Goal: Task Accomplishment & Management: Complete application form

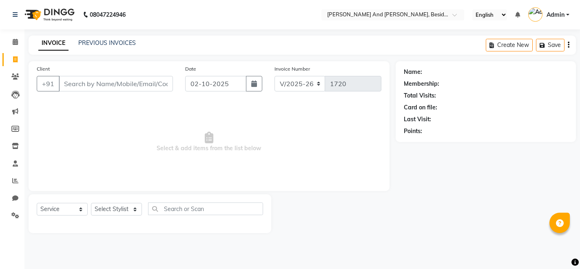
select select "4907"
select select "service"
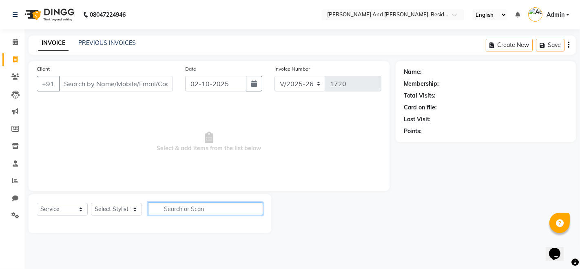
click at [155, 205] on input "text" at bounding box center [205, 208] width 115 height 13
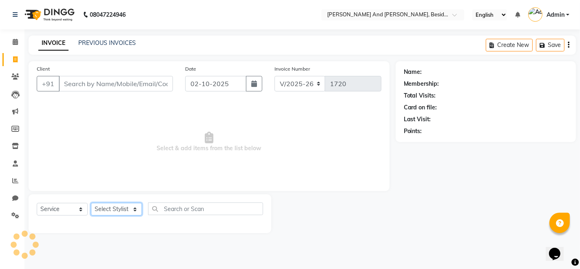
click at [134, 208] on select "Select Stylist [PERSON_NAME] [PERSON_NAME] mngr [PERSON_NAME] Sanib [PERSON_NAM…" at bounding box center [116, 209] width 51 height 13
select select "85568"
click at [91, 203] on select "Select Stylist [PERSON_NAME] [PERSON_NAME] mngr [PERSON_NAME] Sanib [PERSON_NAM…" at bounding box center [116, 209] width 51 height 13
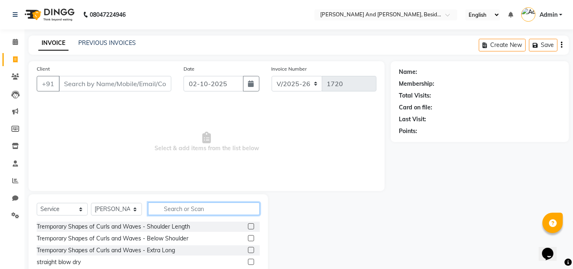
click at [155, 210] on input "text" at bounding box center [204, 208] width 112 height 13
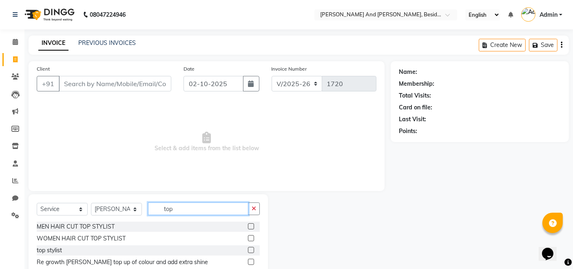
type input "top"
click at [248, 224] on label at bounding box center [251, 226] width 6 height 6
click at [248, 224] on input "checkbox" at bounding box center [250, 226] width 5 height 5
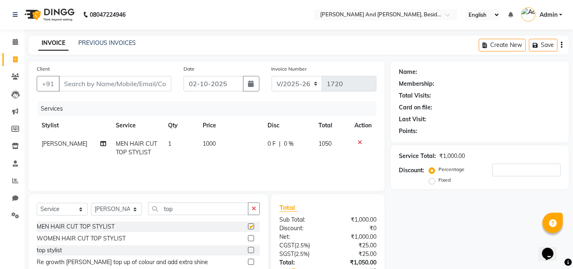
checkbox input "false"
click at [180, 209] on input "top" at bounding box center [198, 208] width 100 height 13
type input "t"
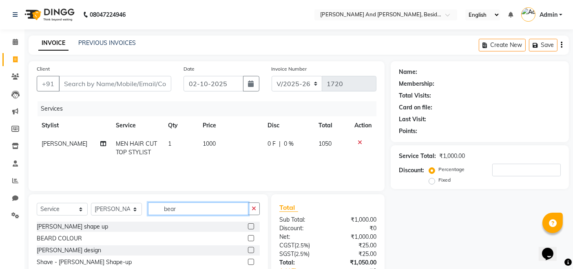
type input "bear"
click at [248, 225] on label at bounding box center [251, 226] width 6 height 6
click at [248, 225] on input "checkbox" at bounding box center [250, 226] width 5 height 5
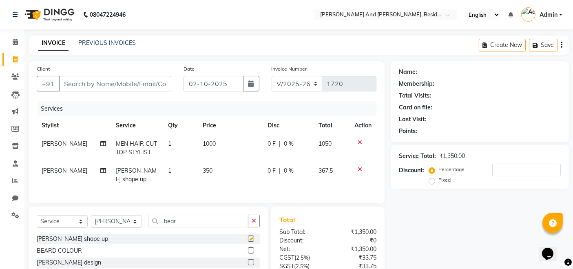
checkbox input "false"
click at [114, 42] on link "PREVIOUS INVOICES" at bounding box center [107, 42] width 58 height 7
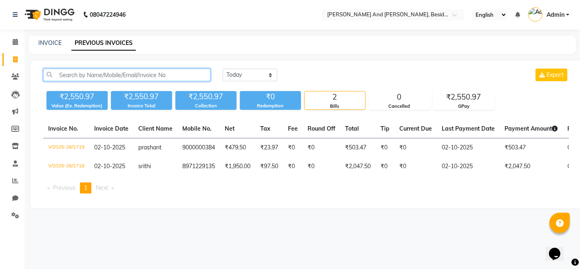
click at [63, 76] on input "text" at bounding box center [126, 75] width 167 height 13
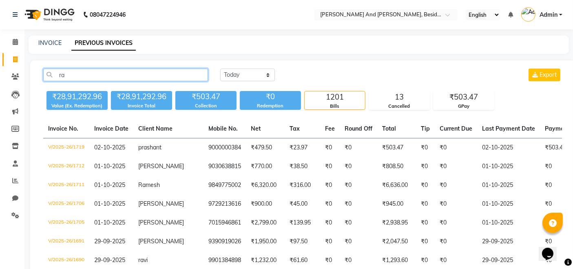
click at [67, 76] on input "ra" at bounding box center [125, 75] width 165 height 13
type input "r"
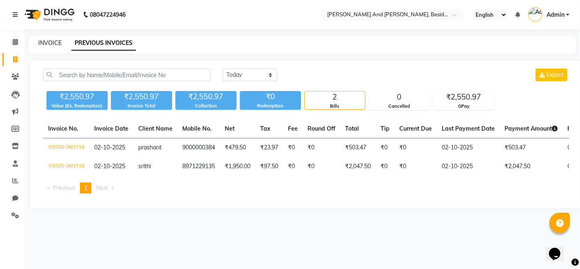
click at [47, 42] on link "INVOICE" at bounding box center [49, 42] width 23 height 7
select select "service"
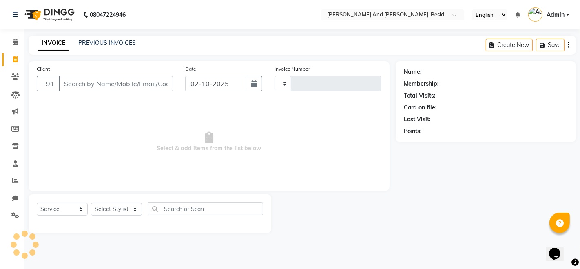
type input "1720"
select select "4907"
click at [61, 82] on input "Client" at bounding box center [116, 84] width 114 height 16
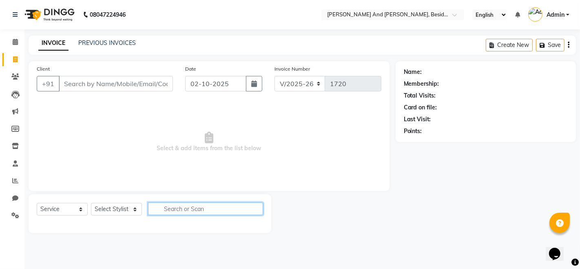
click at [209, 206] on input "text" at bounding box center [205, 208] width 115 height 13
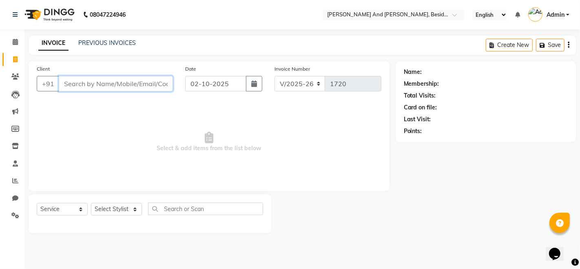
click at [67, 86] on input "Client" at bounding box center [116, 84] width 114 height 16
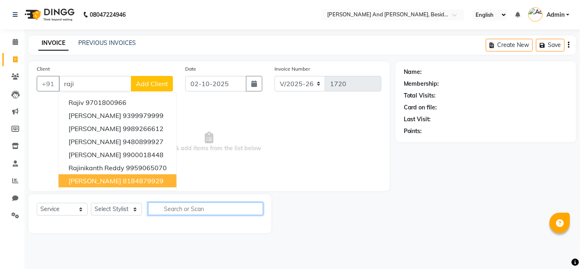
click at [153, 210] on input "text" at bounding box center [205, 208] width 115 height 13
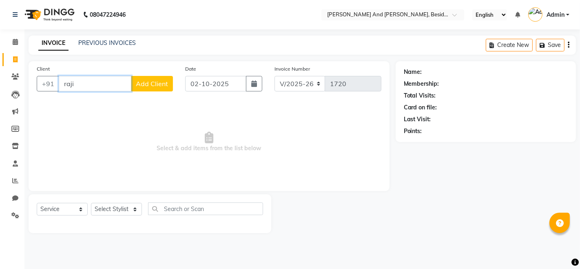
click at [77, 84] on input "raji" at bounding box center [95, 84] width 73 height 16
type input "r"
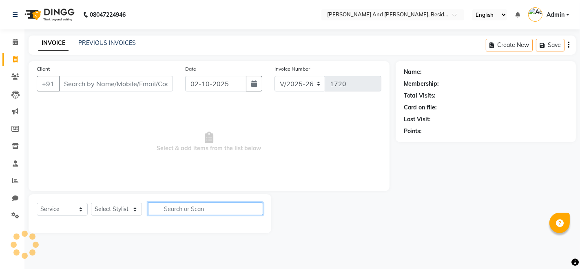
click at [154, 209] on input "text" at bounding box center [205, 208] width 115 height 13
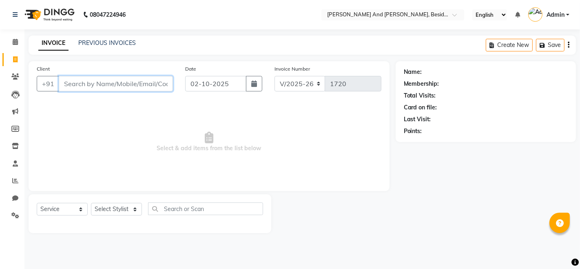
click at [70, 84] on input "Client" at bounding box center [116, 84] width 114 height 16
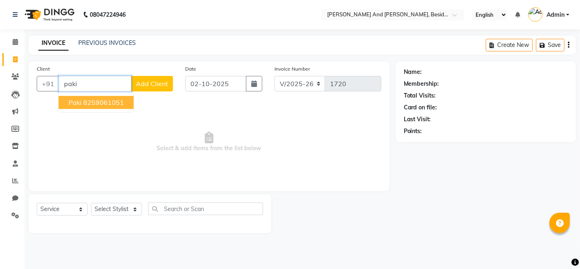
click at [87, 100] on ngb-highlight "8259061051" at bounding box center [103, 102] width 41 height 8
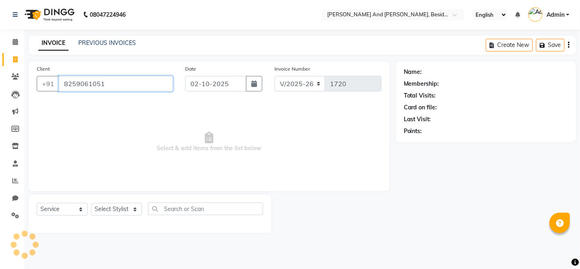
type input "8259061051"
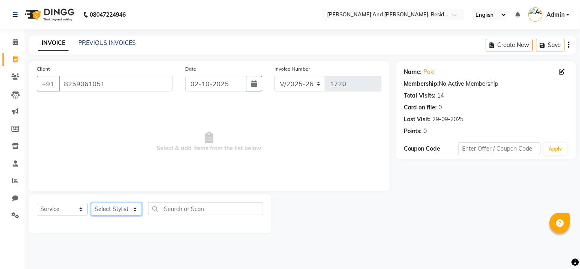
click at [107, 207] on select "Select Stylist [PERSON_NAME] [PERSON_NAME] mngr [PERSON_NAME] Sanib [PERSON_NAM…" at bounding box center [116, 209] width 51 height 13
select select "69664"
click at [91, 203] on select "Select Stylist [PERSON_NAME] [PERSON_NAME] mngr [PERSON_NAME] Sanib [PERSON_NAM…" at bounding box center [116, 209] width 51 height 13
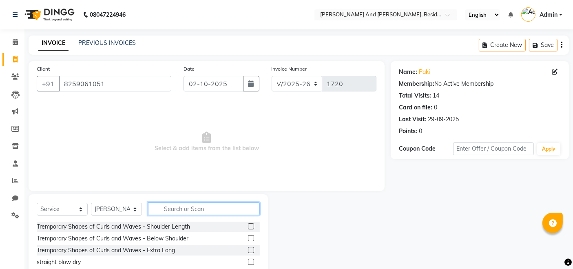
click at [177, 209] on input "text" at bounding box center [204, 208] width 112 height 13
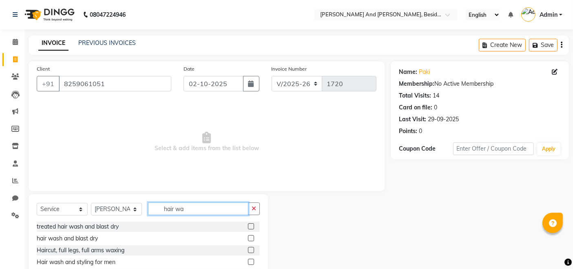
type input "hair wa"
click at [252, 240] on label at bounding box center [251, 238] width 6 height 6
click at [252, 240] on input "checkbox" at bounding box center [250, 238] width 5 height 5
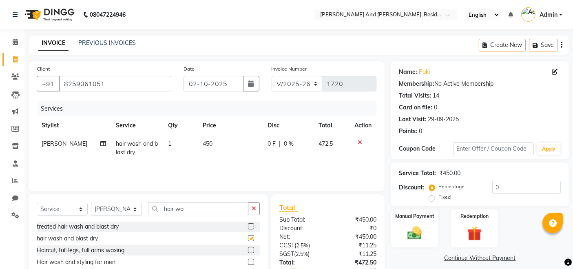
checkbox input "false"
click at [284, 147] on span "0 %" at bounding box center [289, 144] width 10 height 9
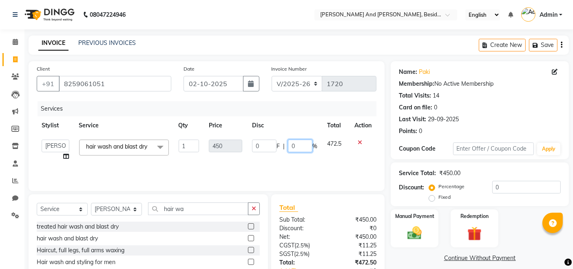
click at [296, 142] on input "0" at bounding box center [300, 146] width 24 height 13
type input "30"
click at [295, 156] on td "0 F | 30 %" at bounding box center [284, 150] width 75 height 31
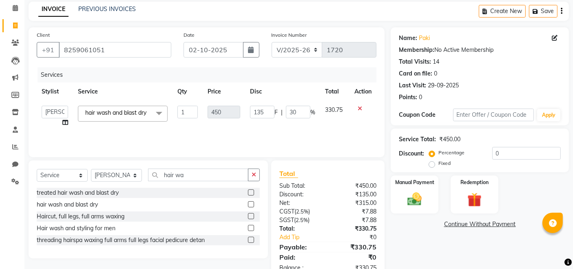
scroll to position [43, 0]
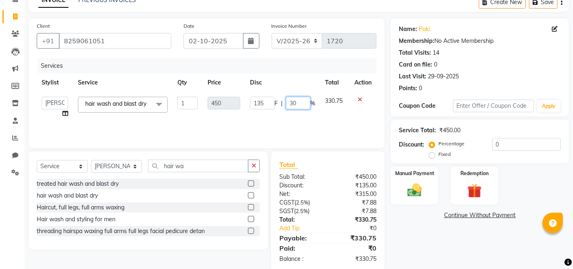
click at [305, 103] on input "30" at bounding box center [298, 103] width 24 height 13
type input "3"
type input "20"
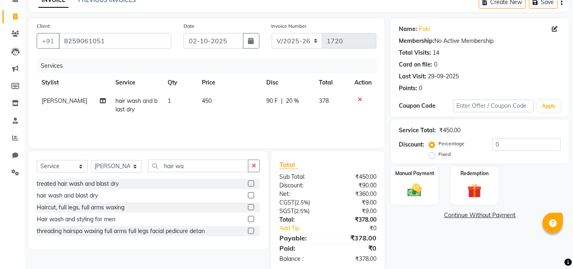
click at [305, 126] on div "Services Stylist Service Qty Price Disc Total Action Ali hair wash and blast dr…" at bounding box center [207, 99] width 340 height 82
click at [291, 102] on span "20 %" at bounding box center [292, 101] width 13 height 9
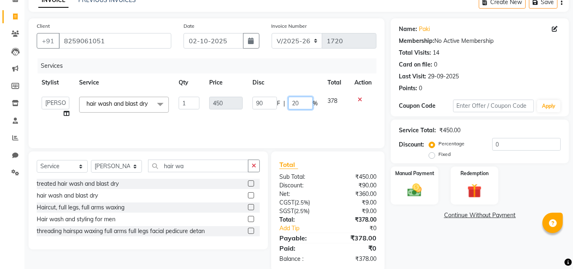
click at [306, 102] on input "20" at bounding box center [301, 103] width 24 height 13
type input "2"
type input "19"
click at [307, 125] on div "Services Stylist Service Qty Price Disc Total Action [PERSON_NAME] Deepika Dhee…" at bounding box center [207, 99] width 340 height 82
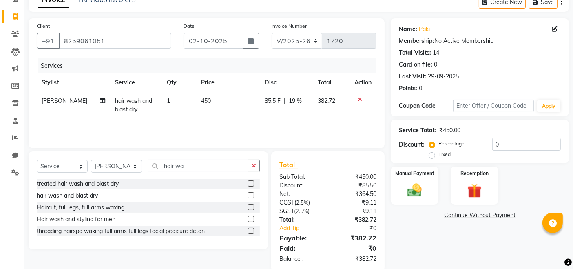
click at [295, 97] on span "19 %" at bounding box center [295, 101] width 13 height 9
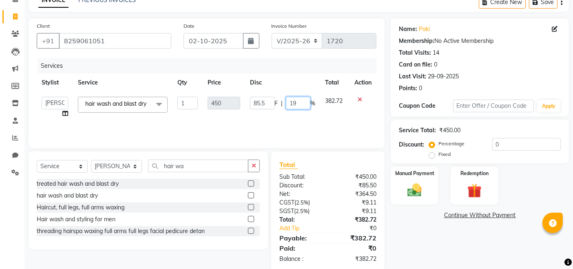
click at [297, 103] on input "19" at bounding box center [298, 103] width 24 height 13
type input "1"
type input "21"
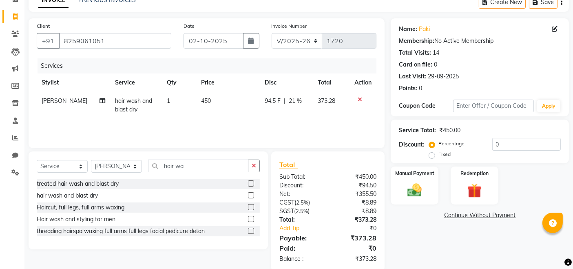
click at [298, 118] on td "94.5 F | 21 %" at bounding box center [286, 105] width 53 height 27
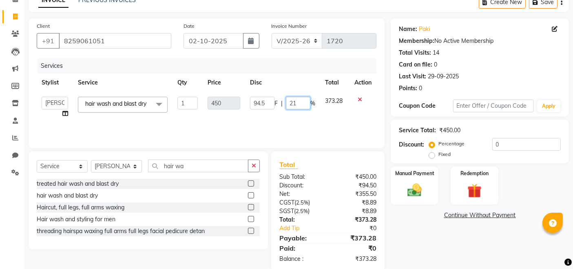
click at [300, 105] on input "21" at bounding box center [298, 103] width 24 height 13
type input "2"
type input "22"
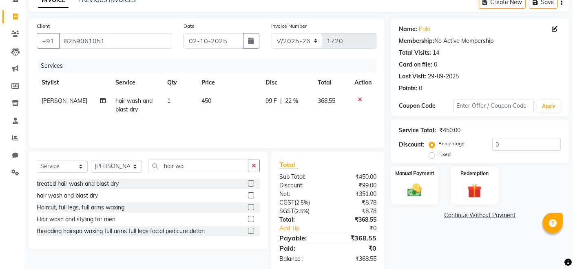
click at [291, 118] on div "Services Stylist Service Qty Price Disc Total Action Ali hair wash and blast dr…" at bounding box center [207, 99] width 340 height 82
click at [289, 98] on span "22 %" at bounding box center [291, 101] width 13 height 9
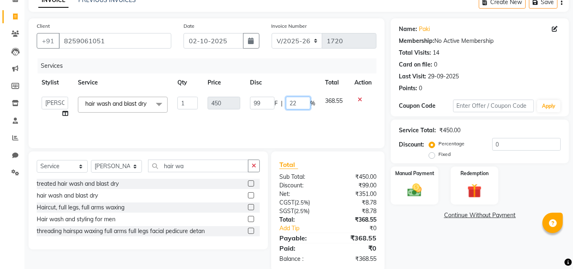
click at [301, 103] on input "22" at bounding box center [298, 103] width 24 height 13
type input "21"
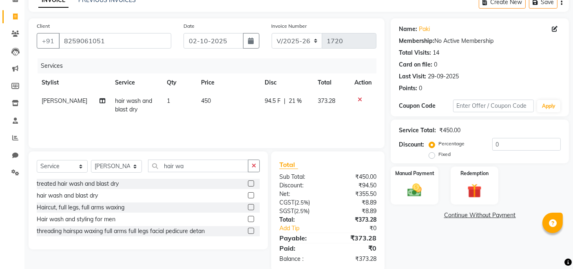
click at [296, 113] on td "94.5 F | 21 %" at bounding box center [286, 105] width 53 height 27
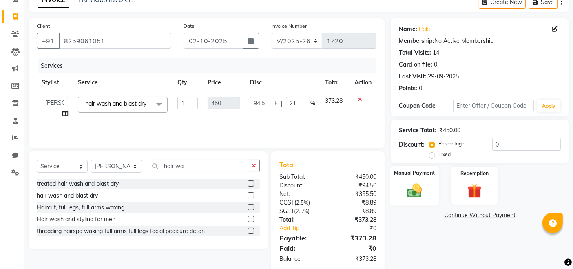
click at [422, 189] on img at bounding box center [415, 190] width 24 height 17
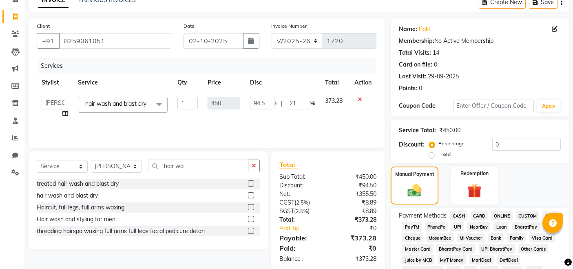
click at [504, 225] on span "Loan" at bounding box center [502, 226] width 16 height 9
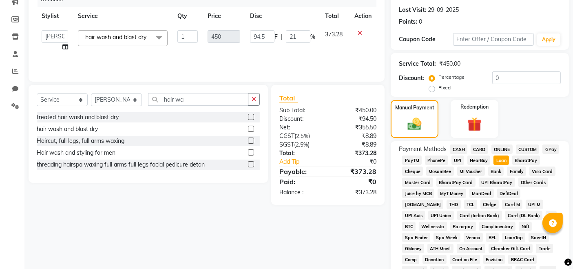
scroll to position [110, 0]
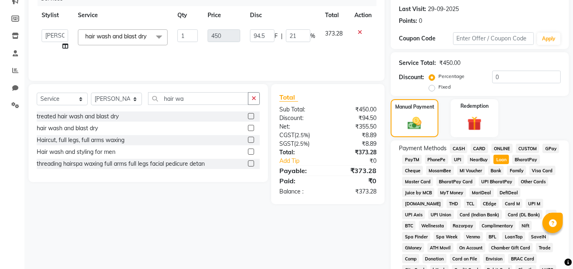
click at [550, 146] on span "GPay" at bounding box center [551, 148] width 17 height 9
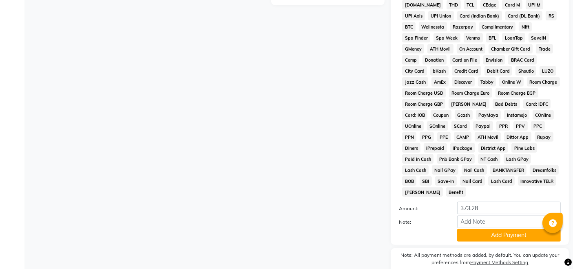
scroll to position [323, 0]
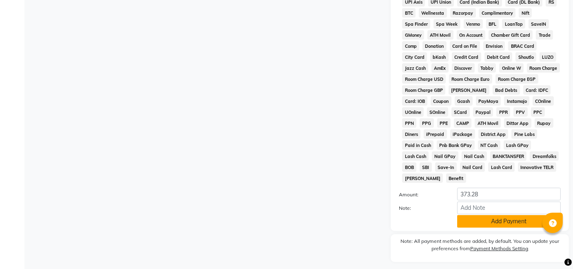
click at [525, 215] on button "Add Payment" at bounding box center [509, 221] width 104 height 13
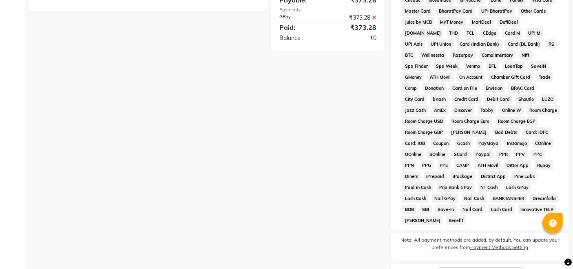
scroll to position [338, 0]
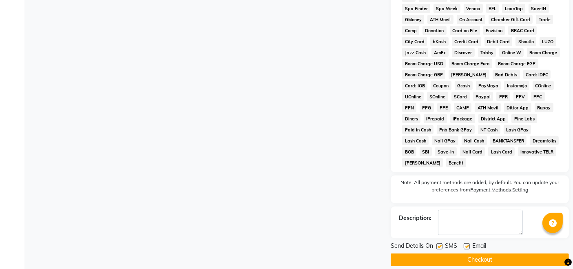
click at [477, 253] on button "Checkout" at bounding box center [480, 259] width 178 height 13
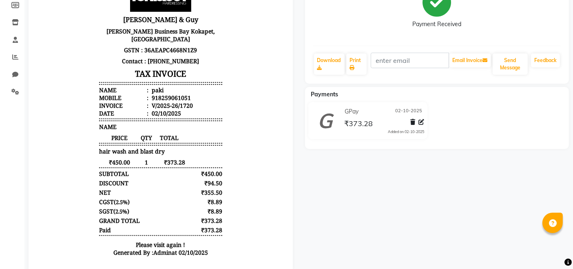
scroll to position [124, 0]
click at [124, 160] on span "₹450.00" at bounding box center [119, 162] width 41 height 8
click at [22, 111] on div at bounding box center [160, 107] width 277 height 329
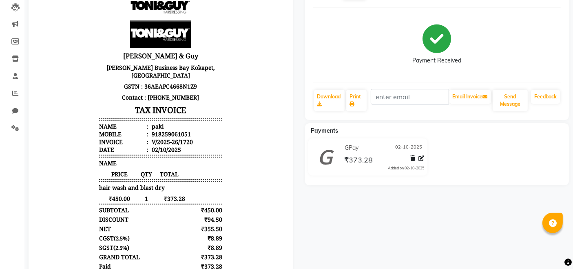
scroll to position [0, 0]
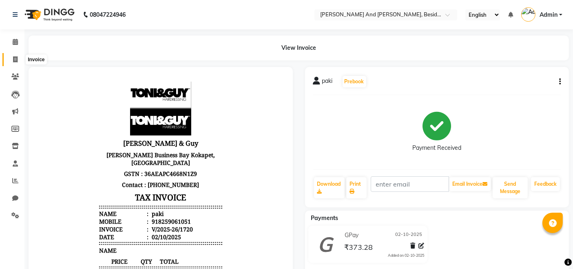
click at [15, 59] on icon at bounding box center [15, 59] width 4 height 6
select select "4907"
select select "service"
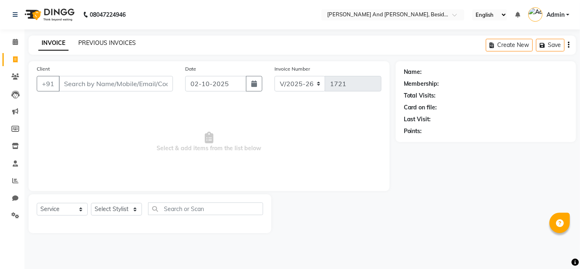
click at [105, 42] on link "PREVIOUS INVOICES" at bounding box center [107, 42] width 58 height 7
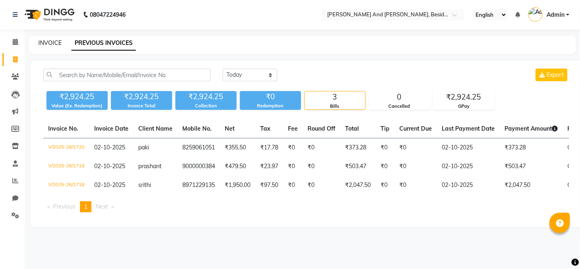
click at [45, 44] on link "INVOICE" at bounding box center [49, 42] width 23 height 7
select select "service"
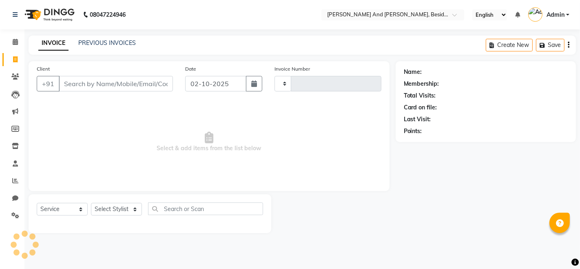
type input "1721"
select select "4907"
click at [45, 44] on link "INVOICE" at bounding box center [53, 43] width 30 height 15
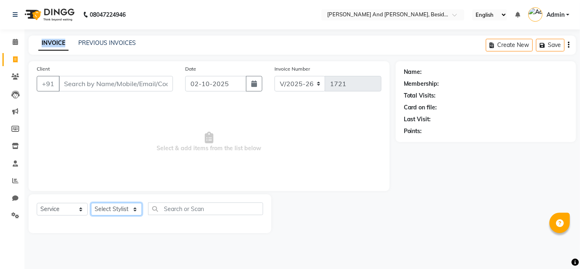
click at [131, 214] on select "Select Stylist [PERSON_NAME] [PERSON_NAME] mngr [PERSON_NAME] Sanib [PERSON_NAM…" at bounding box center [116, 209] width 51 height 13
select select "85568"
click at [91, 203] on select "Select Stylist [PERSON_NAME] [PERSON_NAME] mngr [PERSON_NAME] Sanib [PERSON_NAM…" at bounding box center [116, 209] width 51 height 13
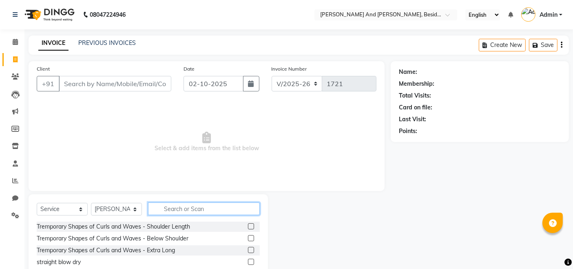
click at [157, 210] on input "text" at bounding box center [204, 208] width 112 height 13
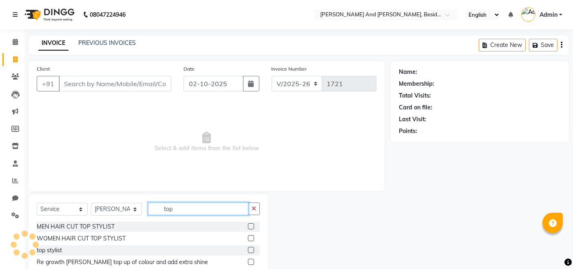
type input "top"
click at [248, 226] on label at bounding box center [251, 226] width 6 height 6
click at [248, 226] on input "checkbox" at bounding box center [250, 226] width 5 height 5
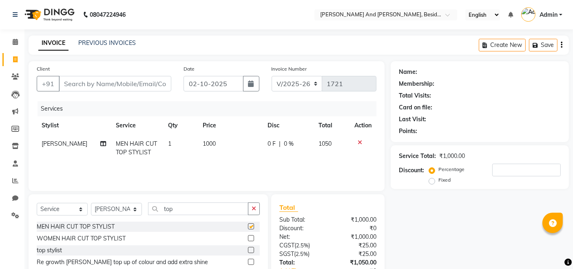
checkbox input "false"
click at [178, 211] on input "top" at bounding box center [198, 208] width 100 height 13
type input "t"
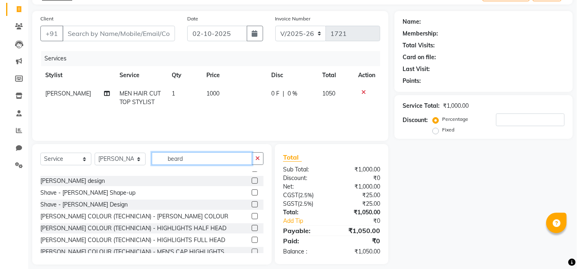
scroll to position [11, 0]
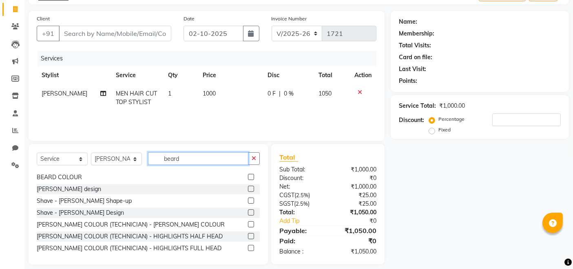
type input "beard"
click at [248, 200] on label at bounding box center [251, 201] width 6 height 6
click at [248, 200] on input "checkbox" at bounding box center [250, 200] width 5 height 5
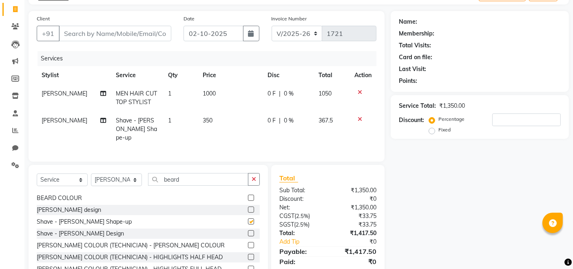
checkbox input "false"
click at [120, 33] on input "Client" at bounding box center [115, 34] width 113 height 16
click at [63, 31] on input "Client" at bounding box center [115, 34] width 113 height 16
type input "9"
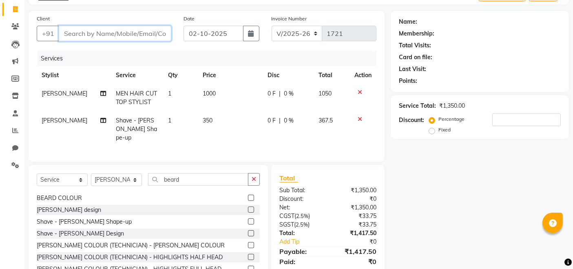
type input "0"
type input "9591412955"
click at [148, 32] on span "Add Client" at bounding box center [150, 33] width 32 height 8
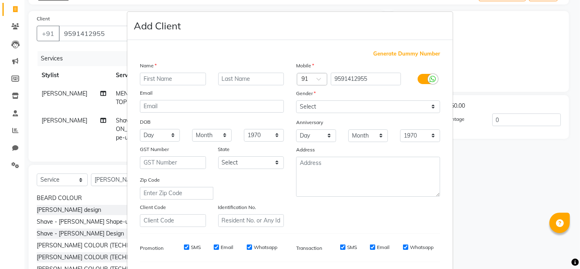
click at [140, 82] on input "text" at bounding box center [173, 79] width 66 height 13
type input "[PERSON_NAME]"
click at [426, 107] on select "Select [DEMOGRAPHIC_DATA] [DEMOGRAPHIC_DATA] Other Prefer Not To Say" at bounding box center [368, 106] width 144 height 13
select select "[DEMOGRAPHIC_DATA]"
click at [296, 100] on select "Select [DEMOGRAPHIC_DATA] [DEMOGRAPHIC_DATA] Other Prefer Not To Say" at bounding box center [368, 106] width 144 height 13
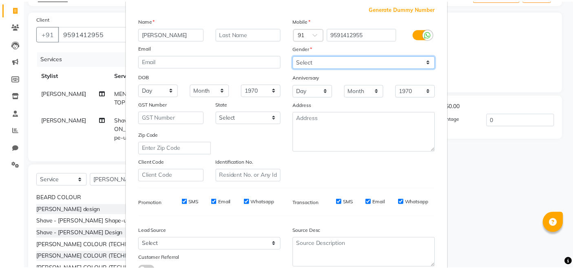
scroll to position [107, 0]
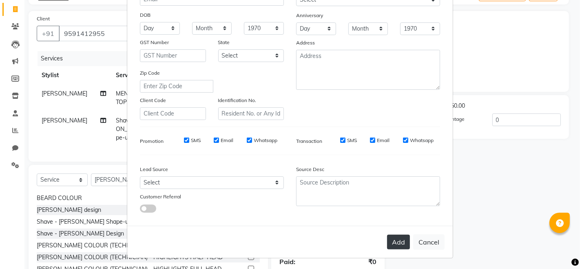
click at [395, 246] on button "Add" at bounding box center [398, 242] width 23 height 15
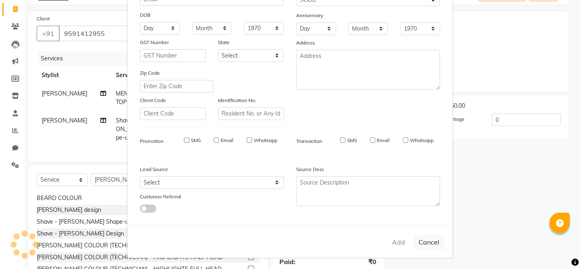
select select
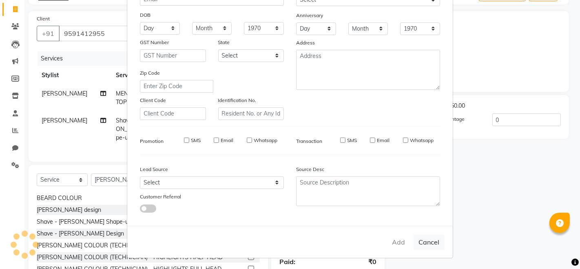
select select
checkbox input "false"
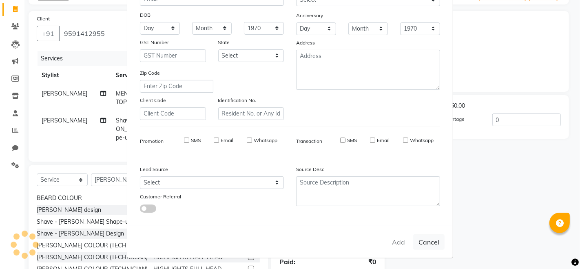
checkbox input "false"
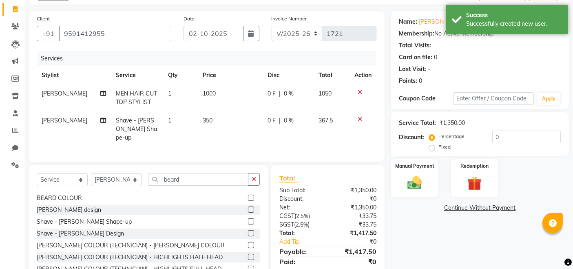
click at [395, 246] on div "Name: [PERSON_NAME][DEMOGRAPHIC_DATA] Membership: No Active Membership Total Vi…" at bounding box center [483, 148] width 184 height 274
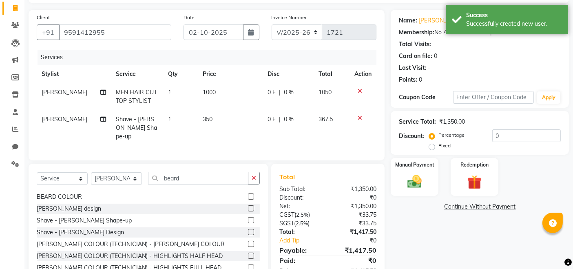
scroll to position [52, 0]
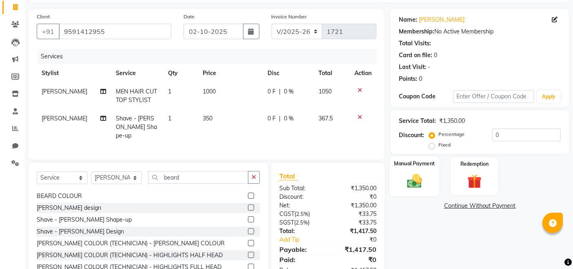
click at [422, 181] on img at bounding box center [415, 180] width 24 height 17
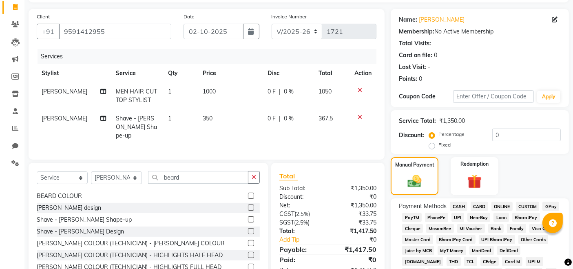
click at [553, 206] on span "GPay" at bounding box center [551, 206] width 17 height 9
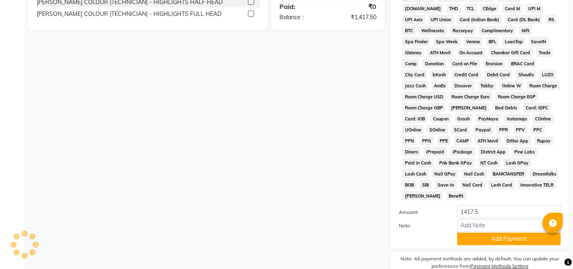
scroll to position [335, 0]
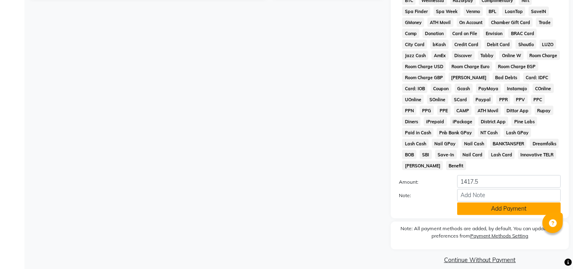
click at [497, 202] on button "Add Payment" at bounding box center [509, 208] width 104 height 13
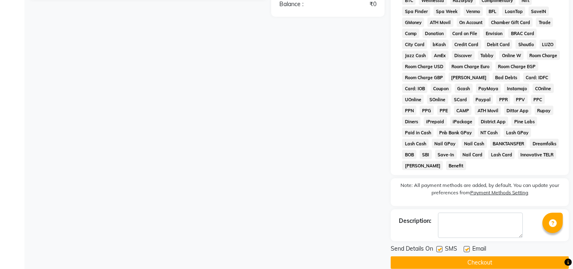
click at [498, 256] on button "Checkout" at bounding box center [480, 262] width 178 height 13
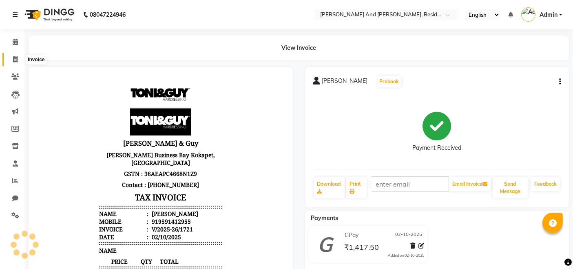
click at [14, 58] on icon at bounding box center [15, 59] width 4 height 6
select select "service"
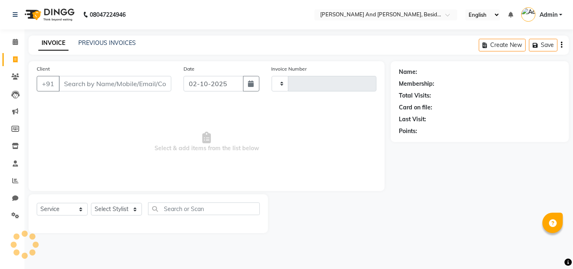
type input "1722"
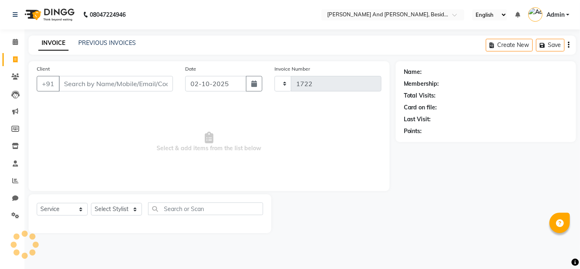
select select "4907"
click at [133, 47] on div "PREVIOUS INVOICES" at bounding box center [107, 43] width 58 height 9
click at [133, 44] on link "PREVIOUS INVOICES" at bounding box center [107, 42] width 58 height 7
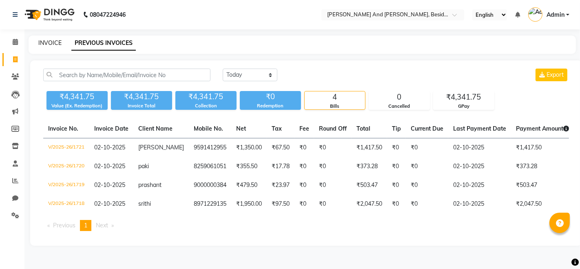
click at [58, 40] on link "INVOICE" at bounding box center [49, 42] width 23 height 7
select select "service"
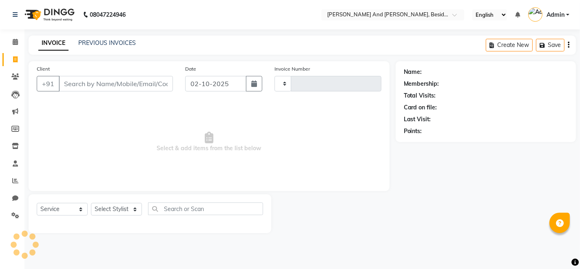
type input "1722"
select select "4907"
click at [130, 42] on link "PREVIOUS INVOICES" at bounding box center [107, 42] width 58 height 7
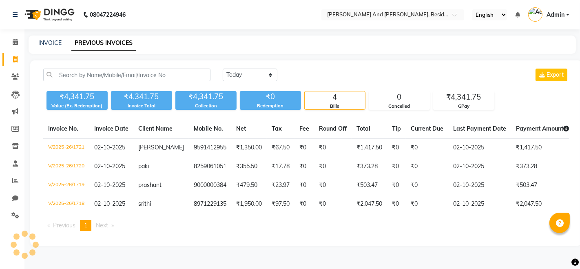
click at [39, 54] on main "INVOICE PREVIOUS INVOICES [DATE] [DATE] Custom Range Export ₹4,341.75 Value (Ex…" at bounding box center [302, 147] width 556 height 222
